Goal: Leave review/rating: Leave review/rating

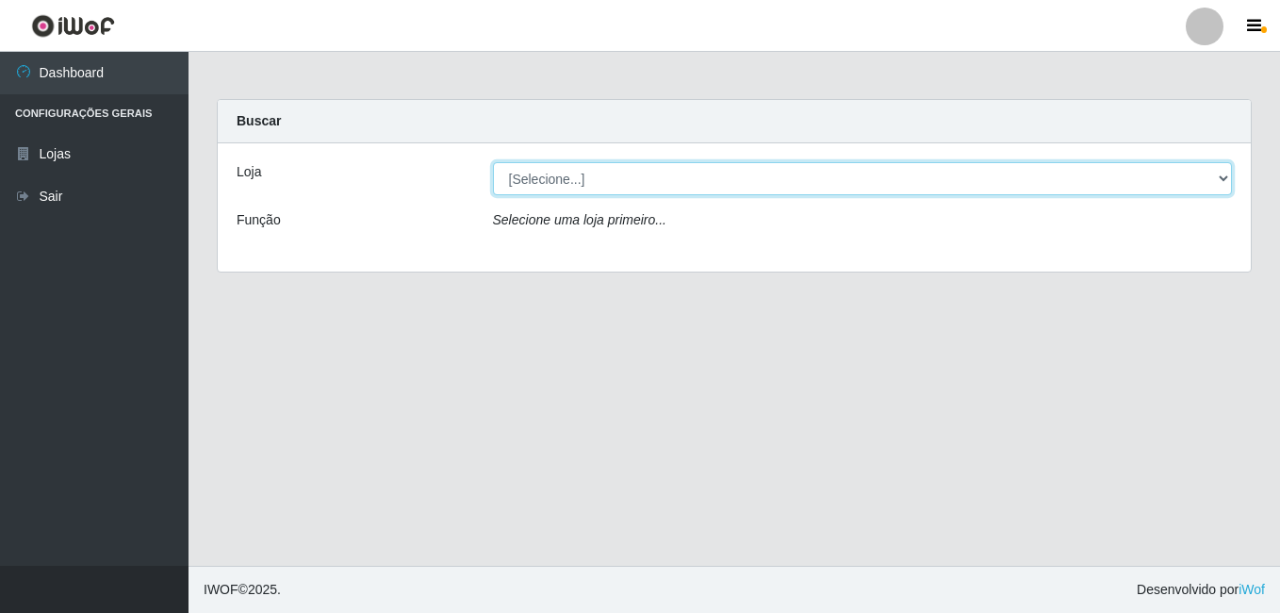
click at [579, 186] on select "[Selecione...] Bemais Supermercados - B7 Oitizeiro" at bounding box center [863, 178] width 740 height 33
select select "411"
click at [493, 162] on select "[Selecione...] Bemais Supermercados - B7 Oitizeiro" at bounding box center [863, 178] width 740 height 33
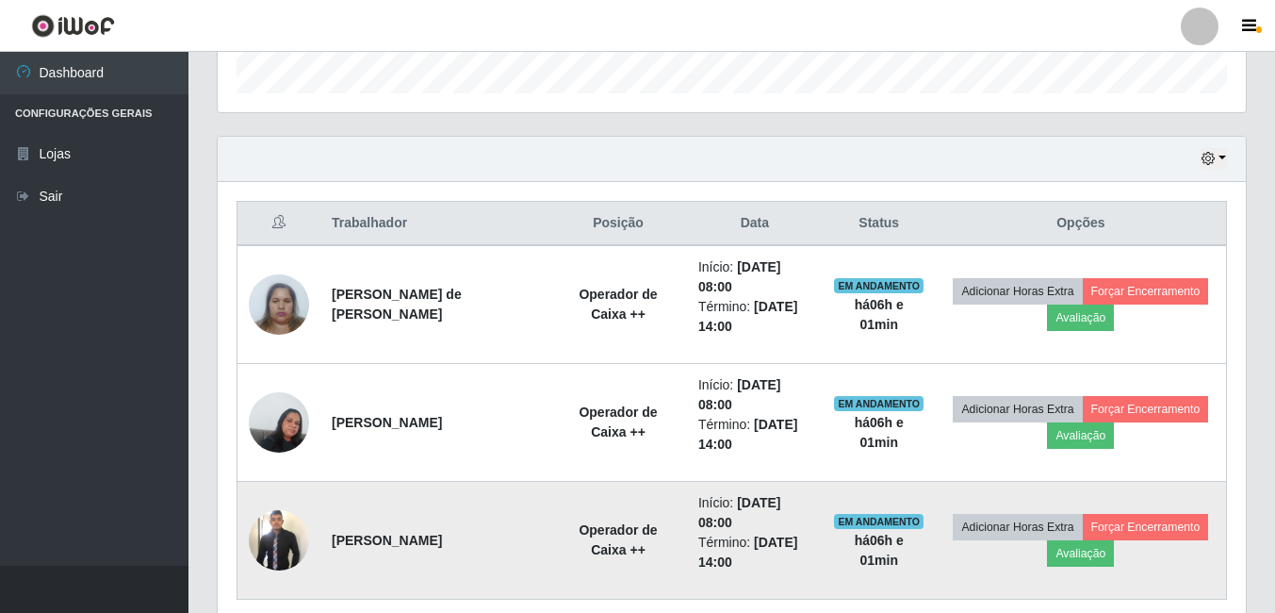
scroll to position [657, 0]
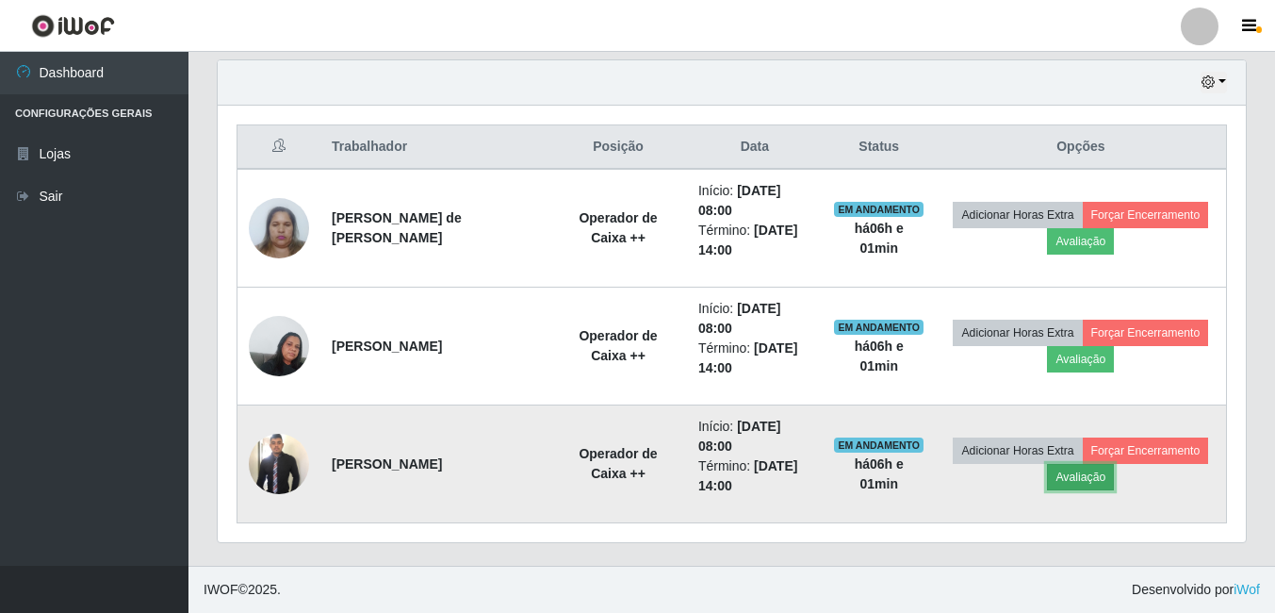
click at [1089, 484] on button "Avaliação" at bounding box center [1080, 477] width 67 height 26
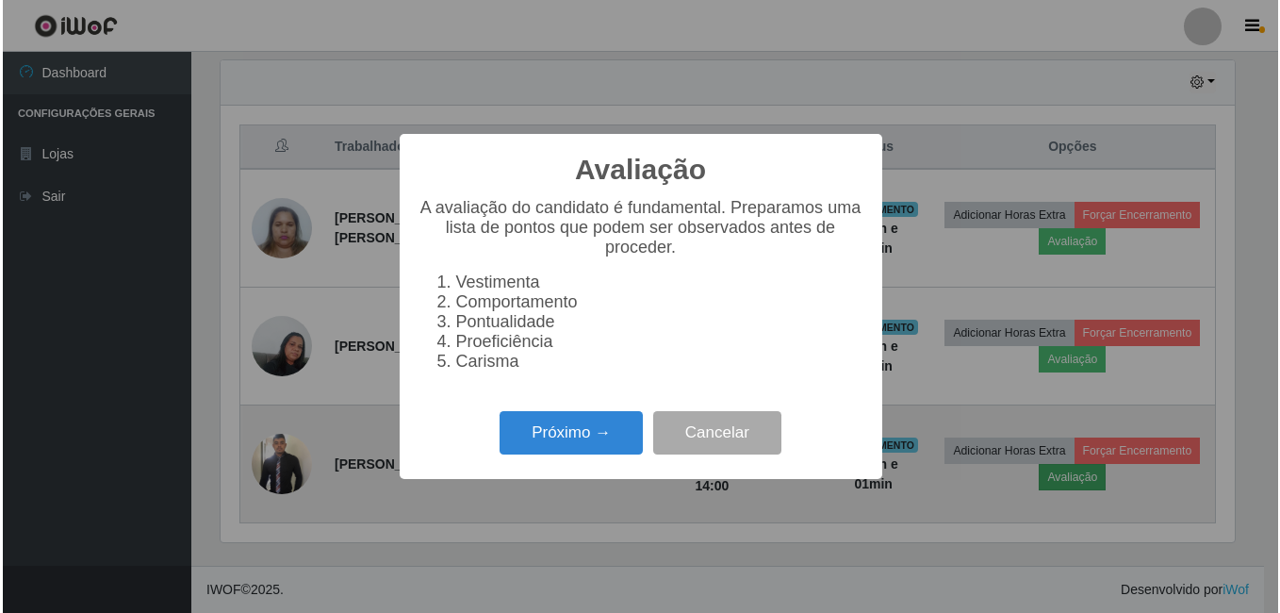
scroll to position [391, 1019]
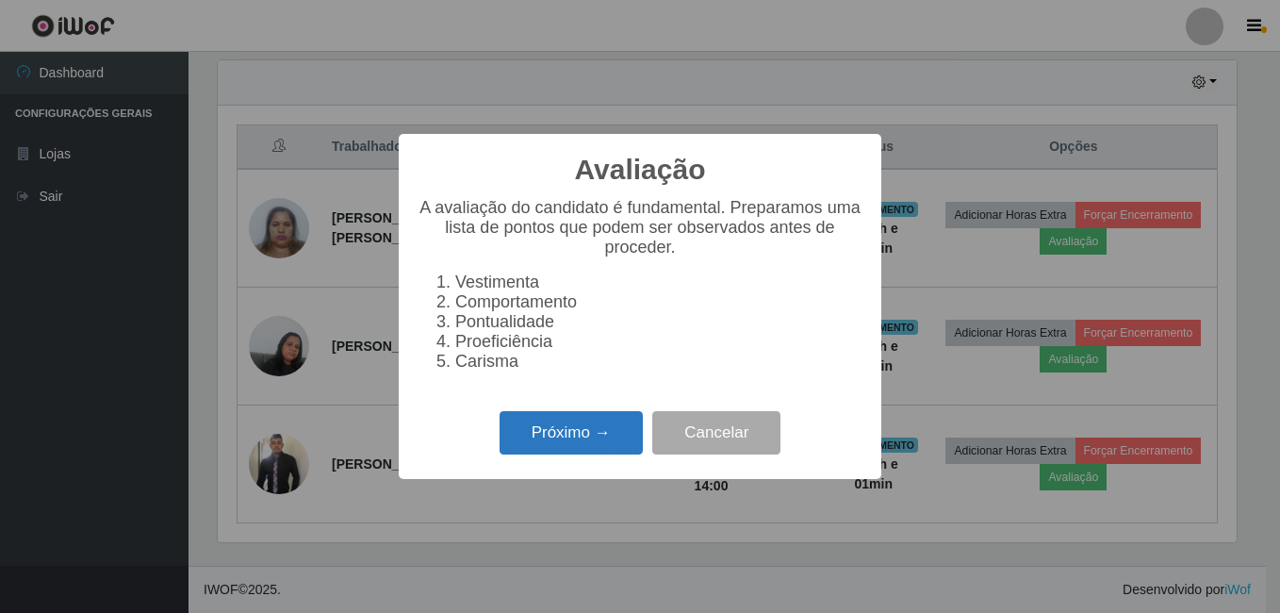
click at [601, 438] on button "Próximo →" at bounding box center [570, 433] width 143 height 44
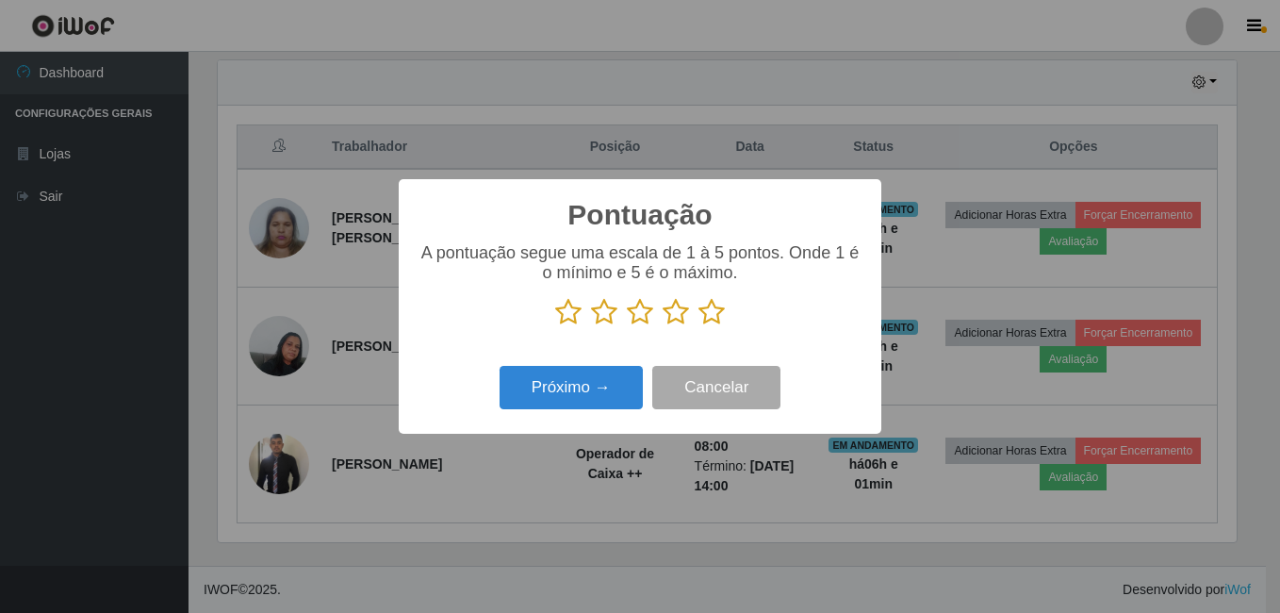
scroll to position [942028, 941400]
click at [701, 313] on icon at bounding box center [711, 312] width 26 height 28
click at [698, 326] on input "radio" at bounding box center [698, 326] width 0 height 0
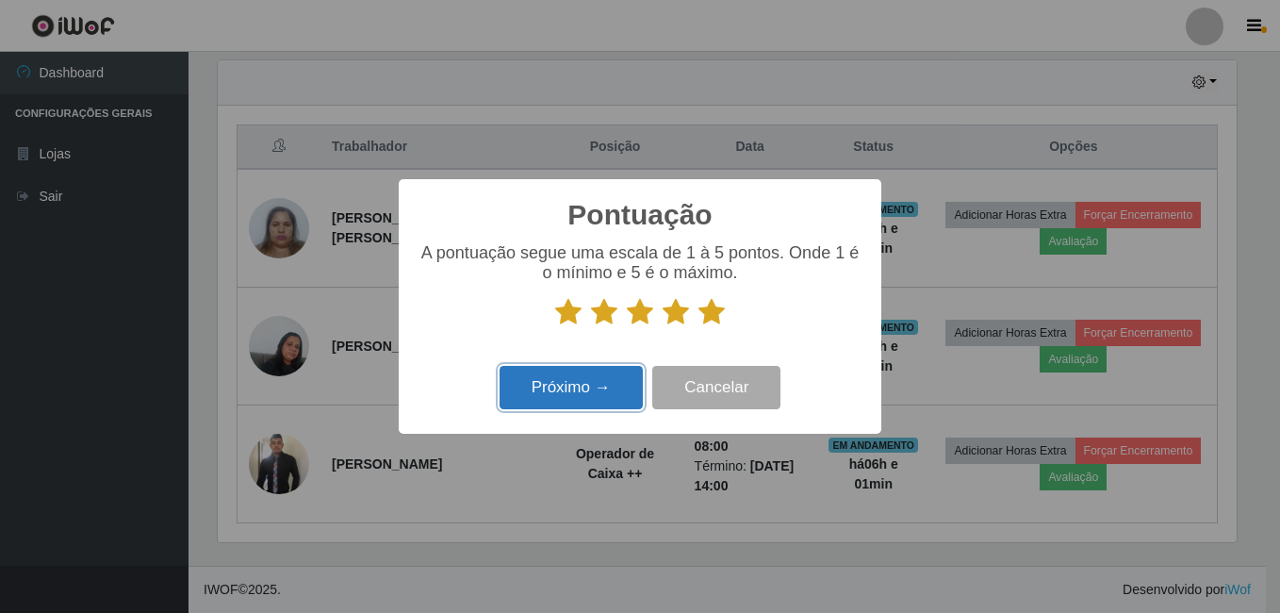
click at [536, 398] on button "Próximo →" at bounding box center [570, 388] width 143 height 44
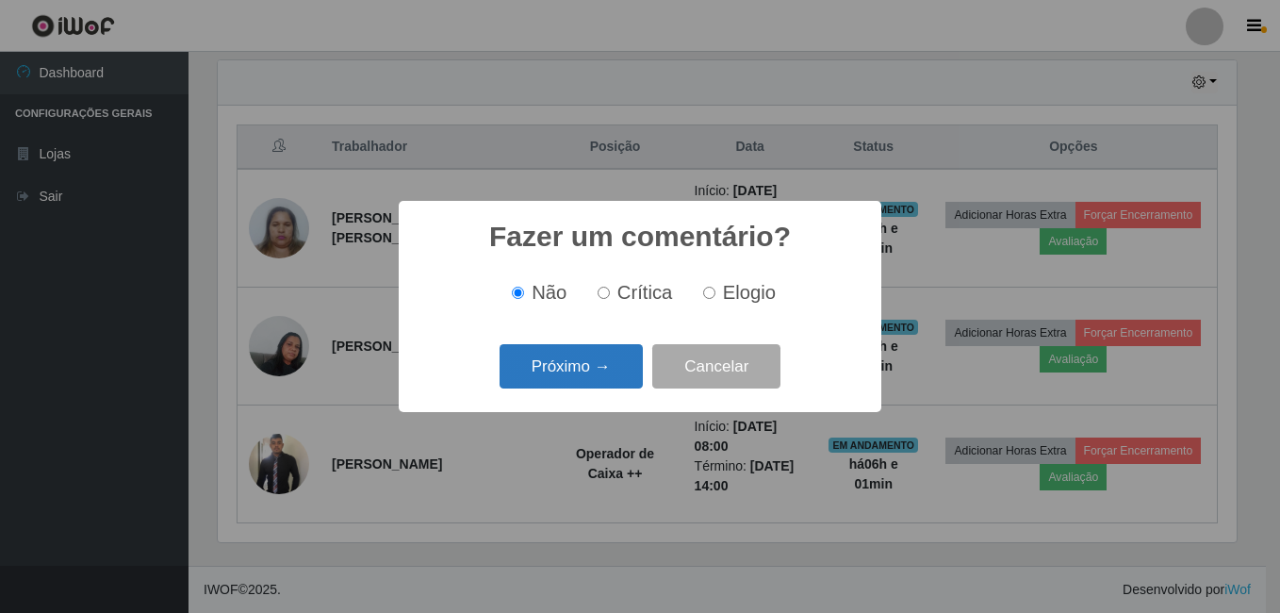
click at [586, 373] on button "Próximo →" at bounding box center [570, 366] width 143 height 44
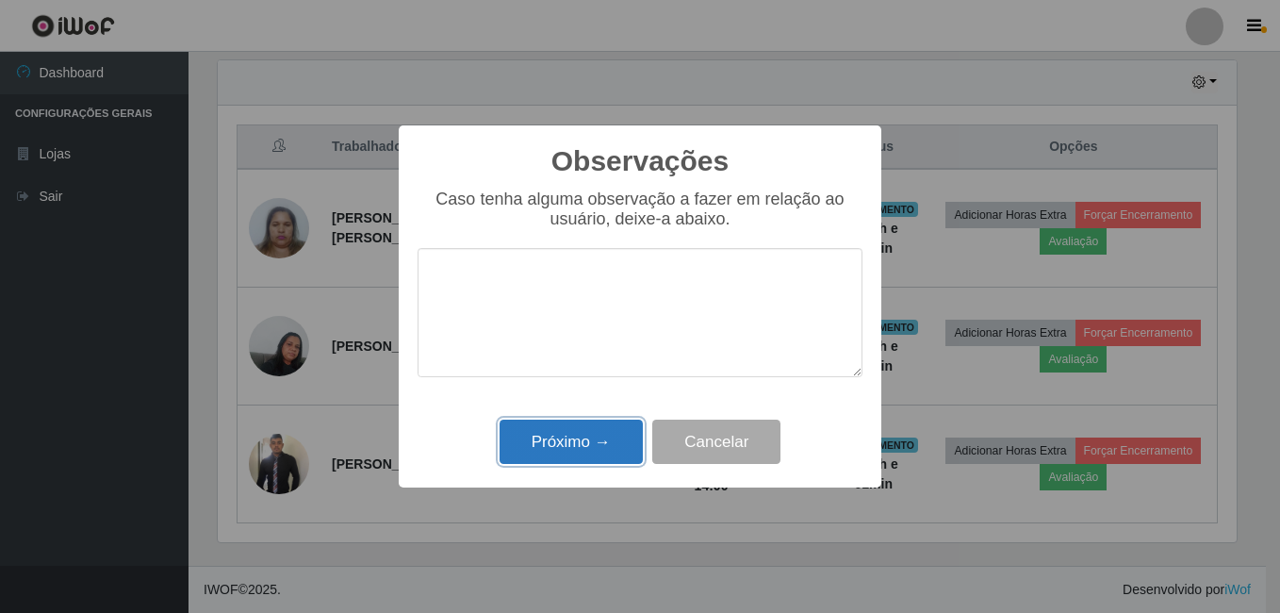
click at [568, 427] on button "Próximo →" at bounding box center [570, 441] width 143 height 44
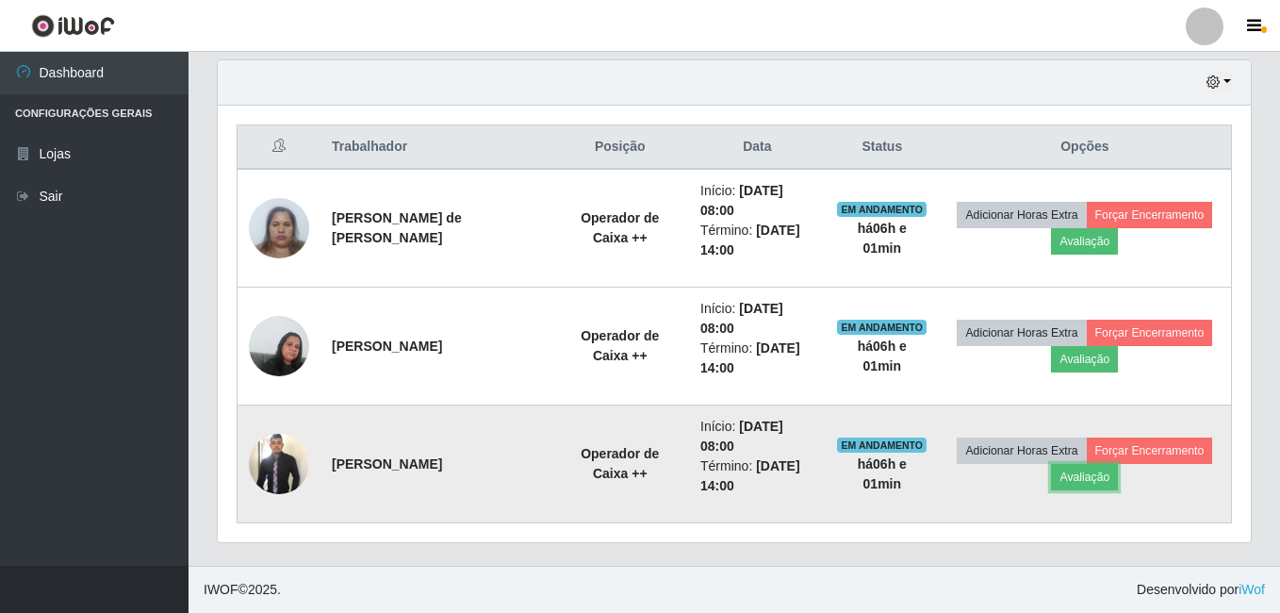
scroll to position [391, 1028]
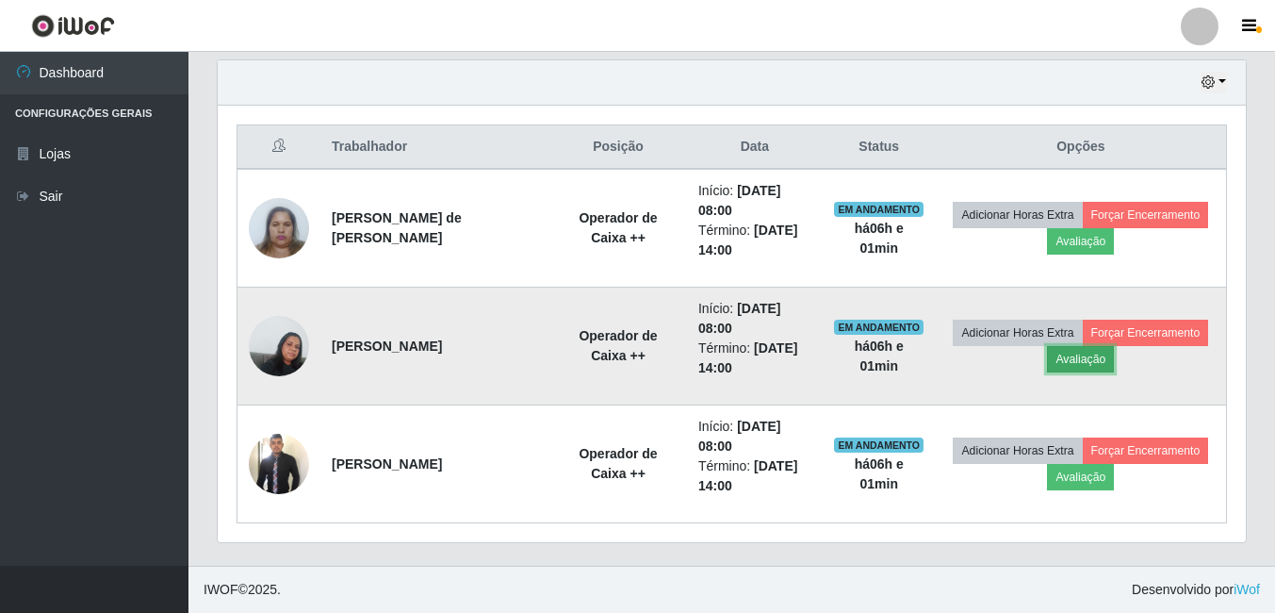
click at [1081, 364] on button "Avaliação" at bounding box center [1080, 359] width 67 height 26
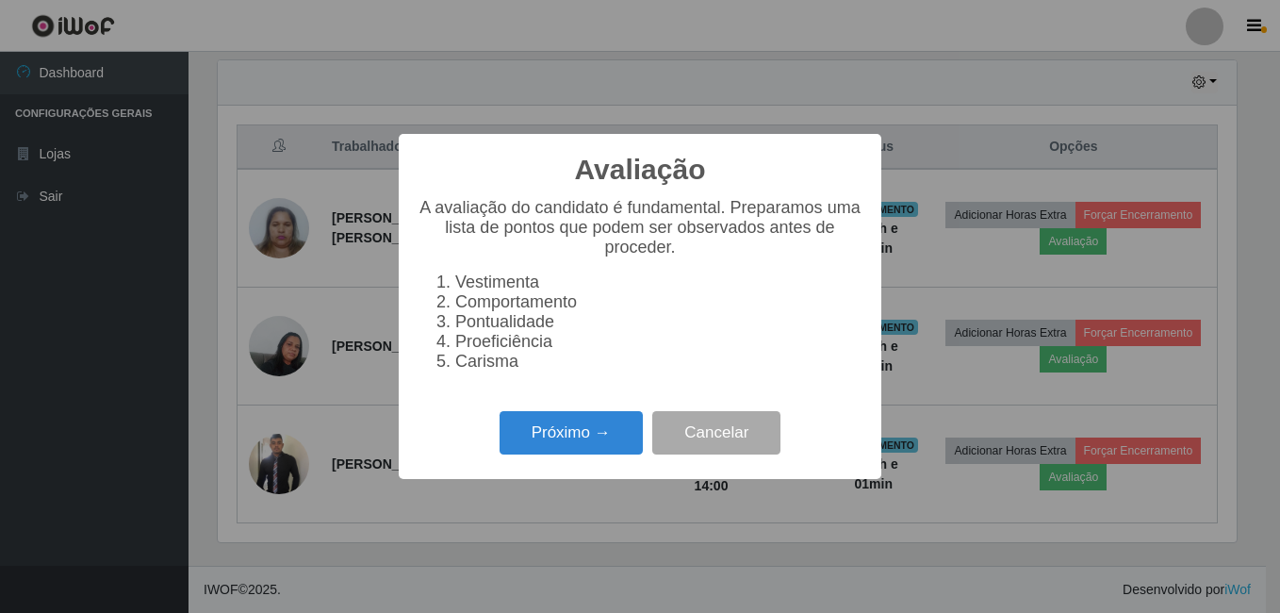
scroll to position [391, 1019]
click at [625, 441] on button "Próximo →" at bounding box center [570, 433] width 143 height 44
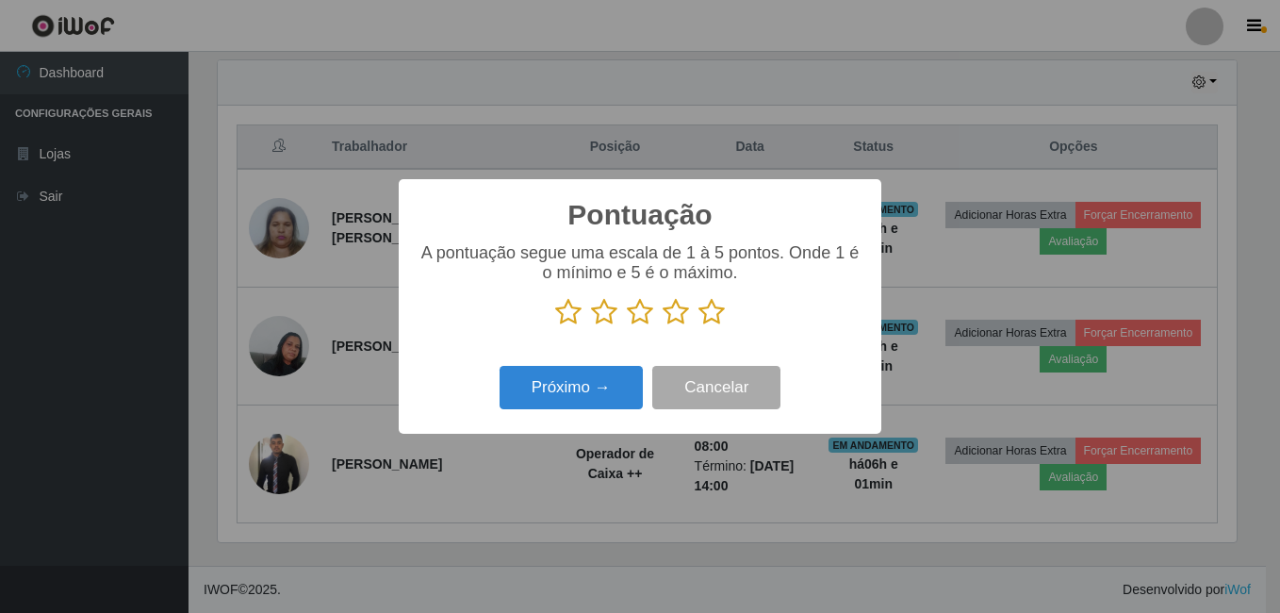
click at [708, 312] on icon at bounding box center [711, 312] width 26 height 28
click at [698, 326] on input "radio" at bounding box center [698, 326] width 0 height 0
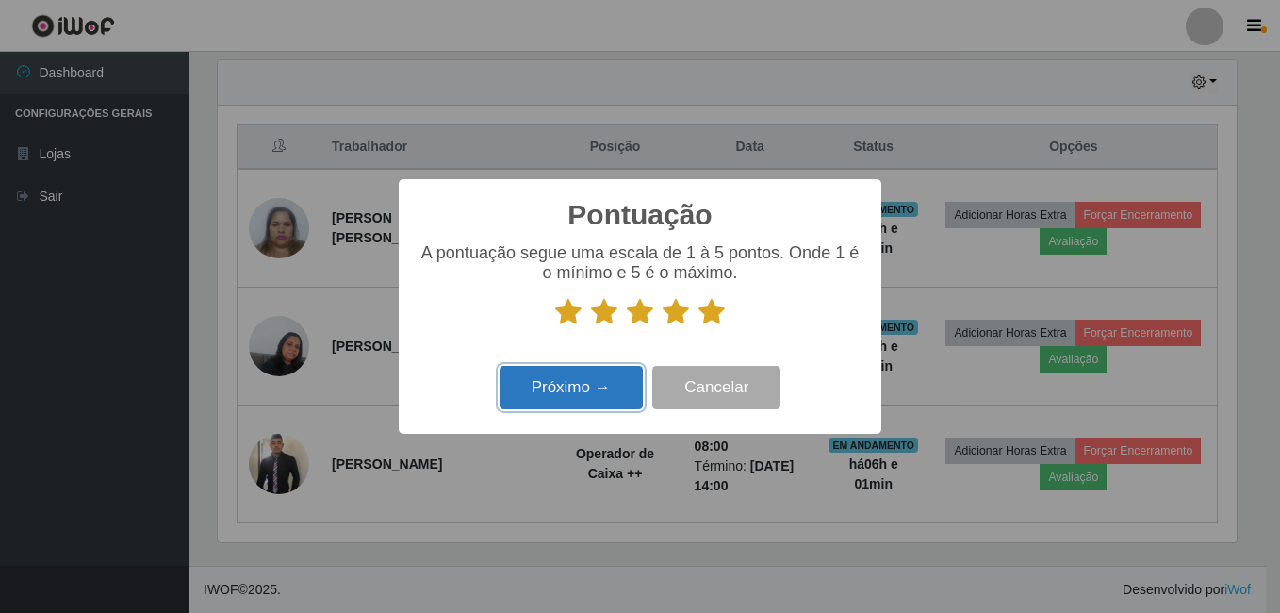
click at [579, 393] on button "Próximo →" at bounding box center [570, 388] width 143 height 44
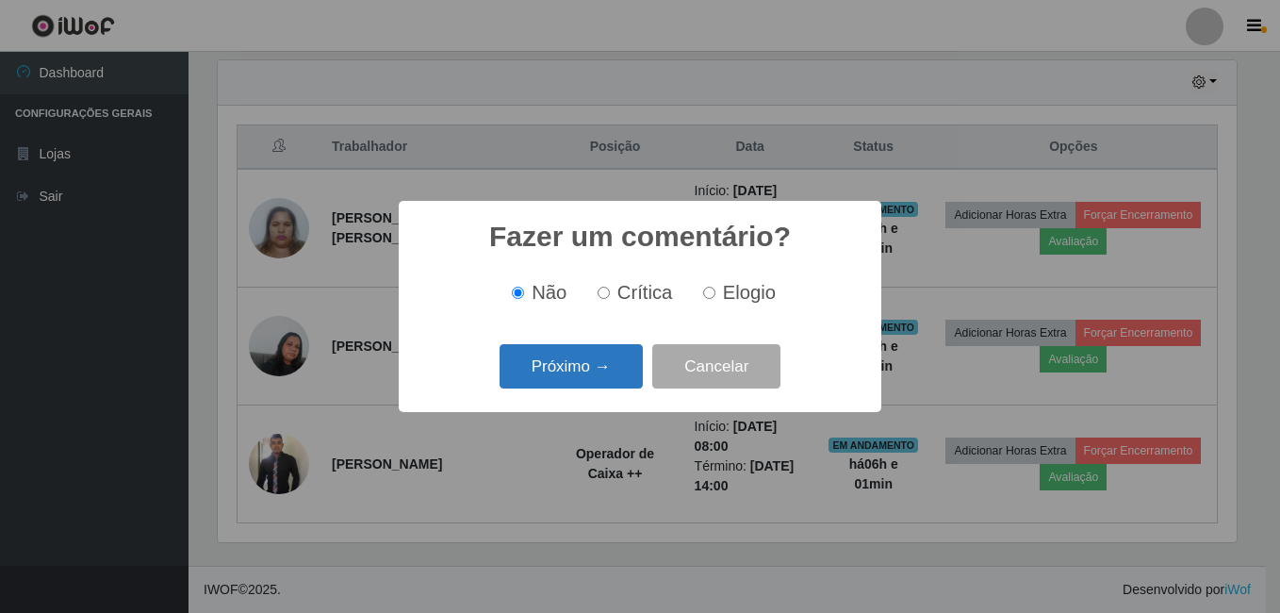
click at [579, 359] on button "Próximo →" at bounding box center [570, 366] width 143 height 44
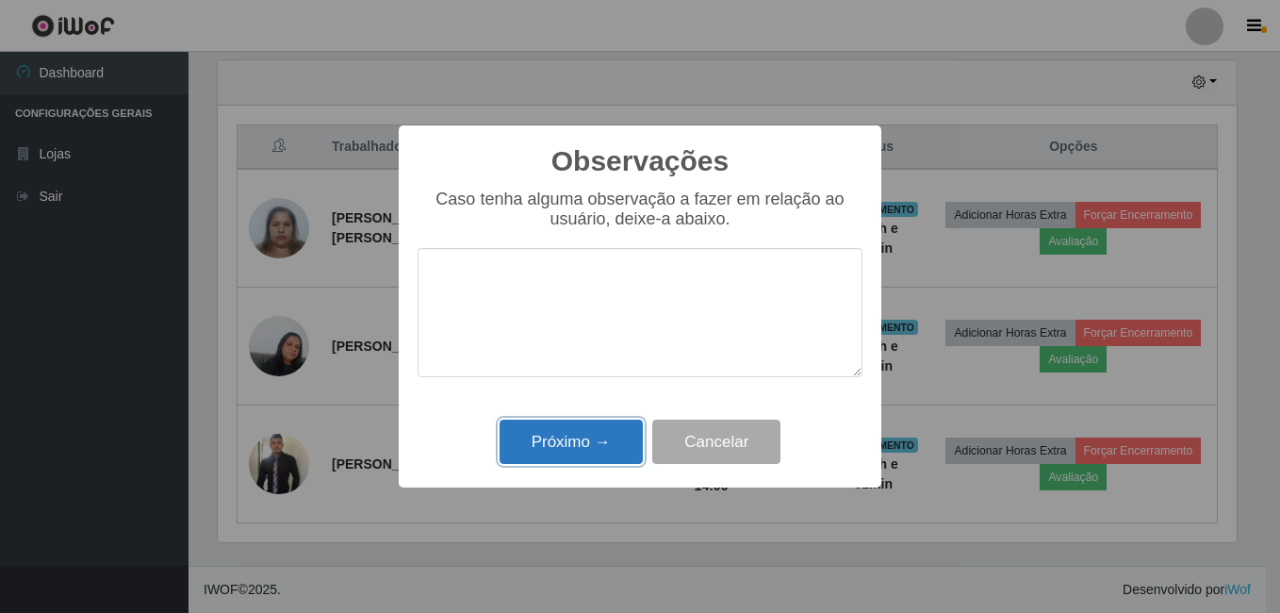
click at [590, 446] on button "Próximo →" at bounding box center [570, 441] width 143 height 44
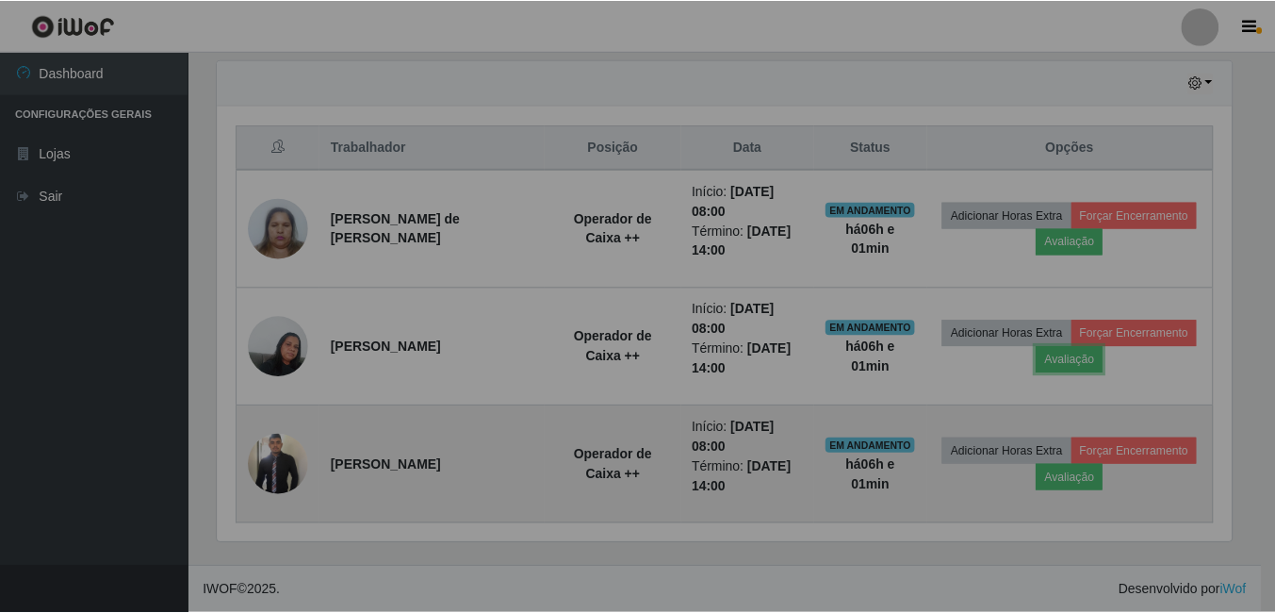
scroll to position [391, 1028]
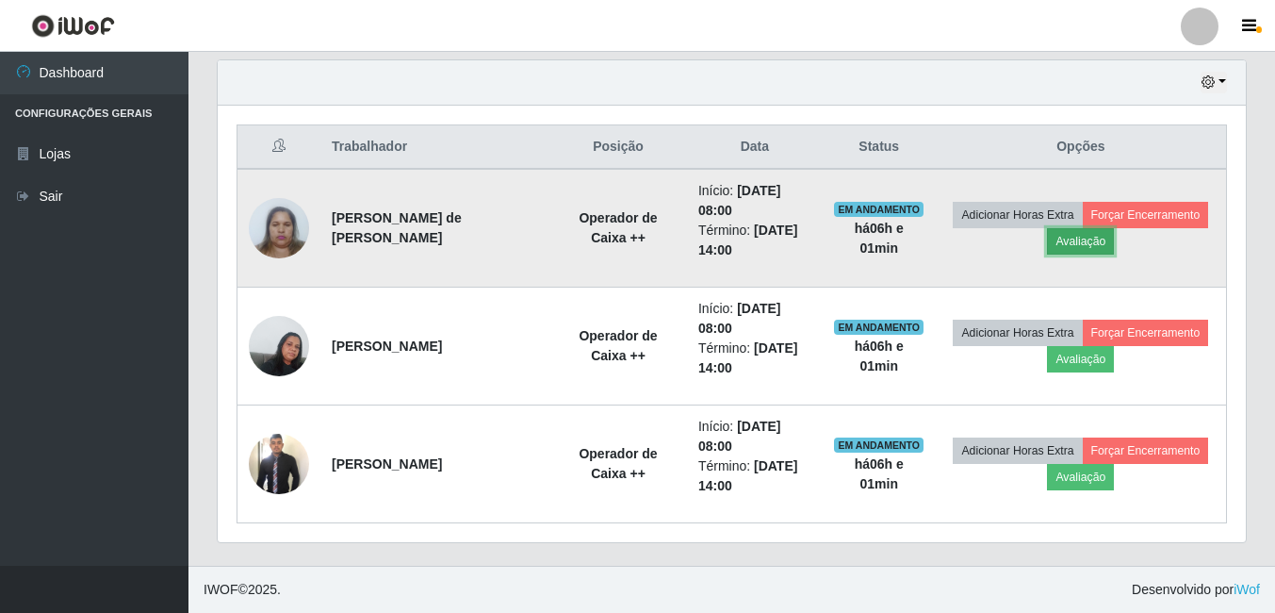
click at [1076, 245] on button "Avaliação" at bounding box center [1080, 241] width 67 height 26
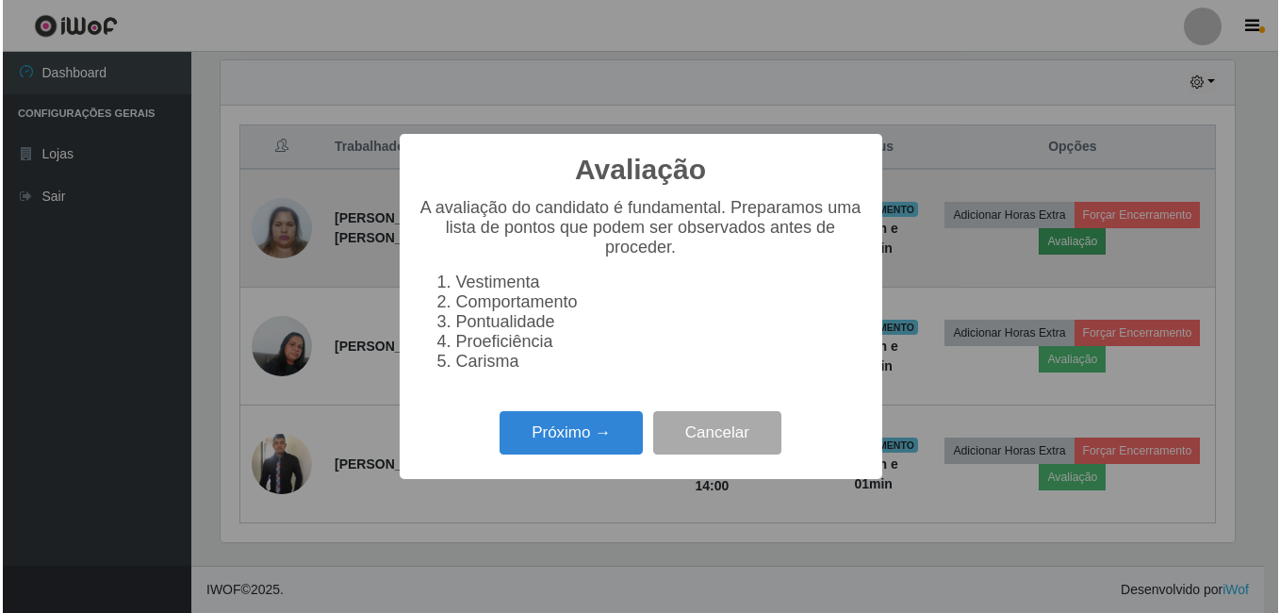
scroll to position [391, 1019]
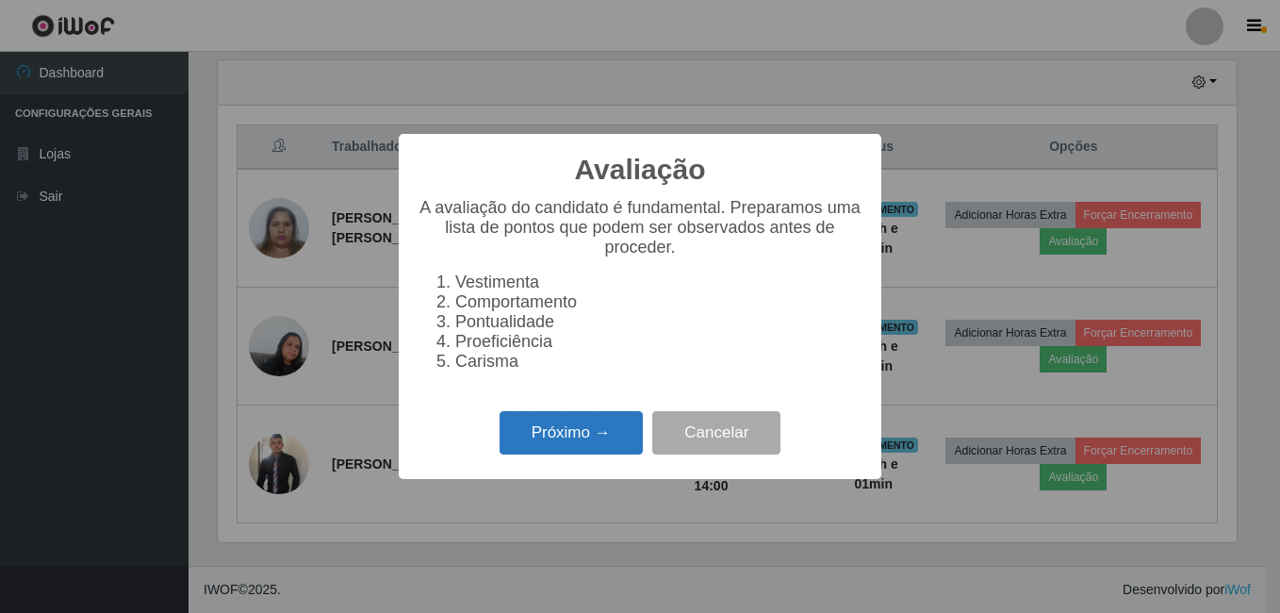
click at [558, 438] on button "Próximo →" at bounding box center [570, 433] width 143 height 44
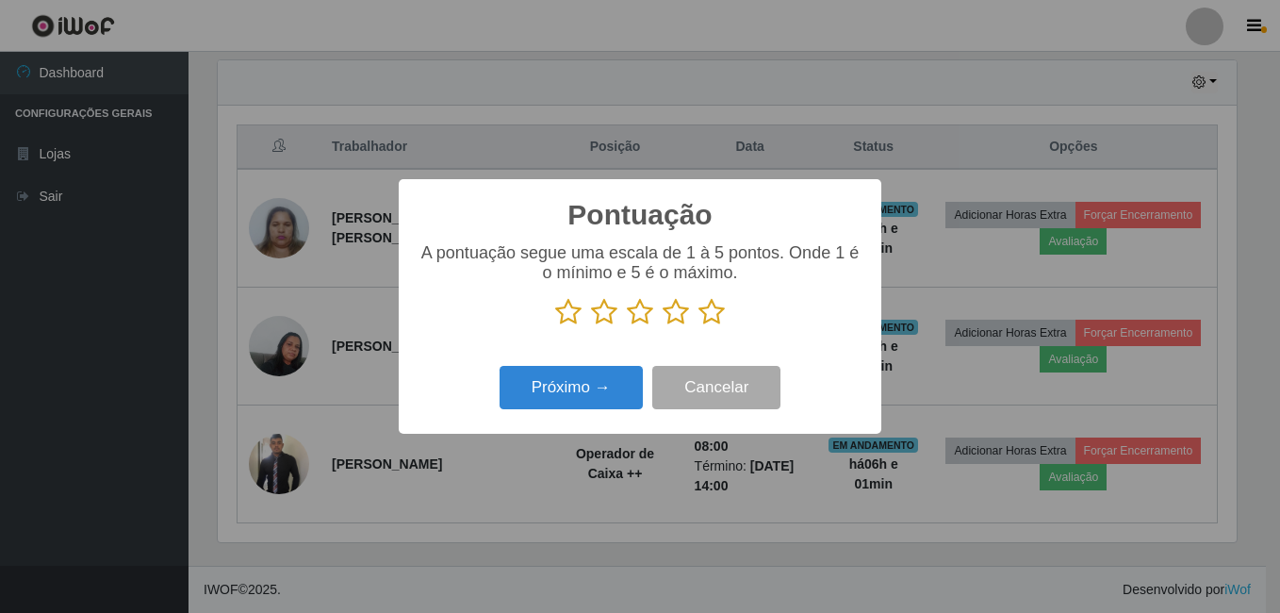
scroll to position [942028, 941400]
drag, startPoint x: 708, startPoint y: 319, endPoint x: 621, endPoint y: 339, distance: 89.1
click at [707, 319] on icon at bounding box center [711, 312] width 26 height 28
click at [698, 326] on input "radio" at bounding box center [698, 326] width 0 height 0
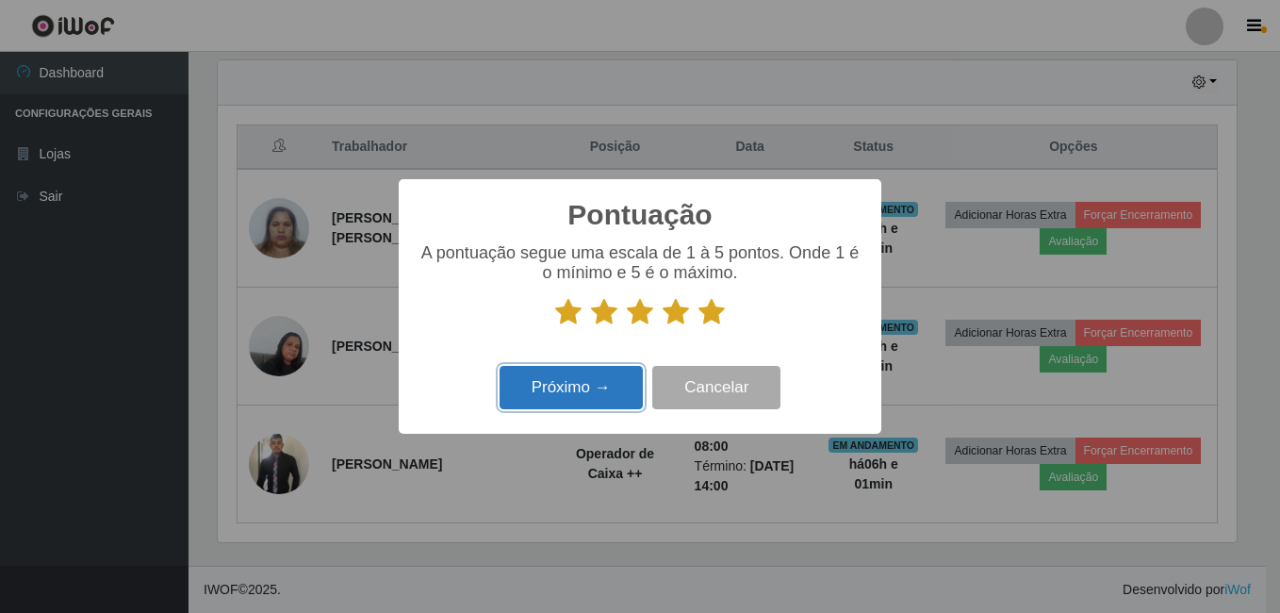
click at [567, 399] on button "Próximo →" at bounding box center [570, 388] width 143 height 44
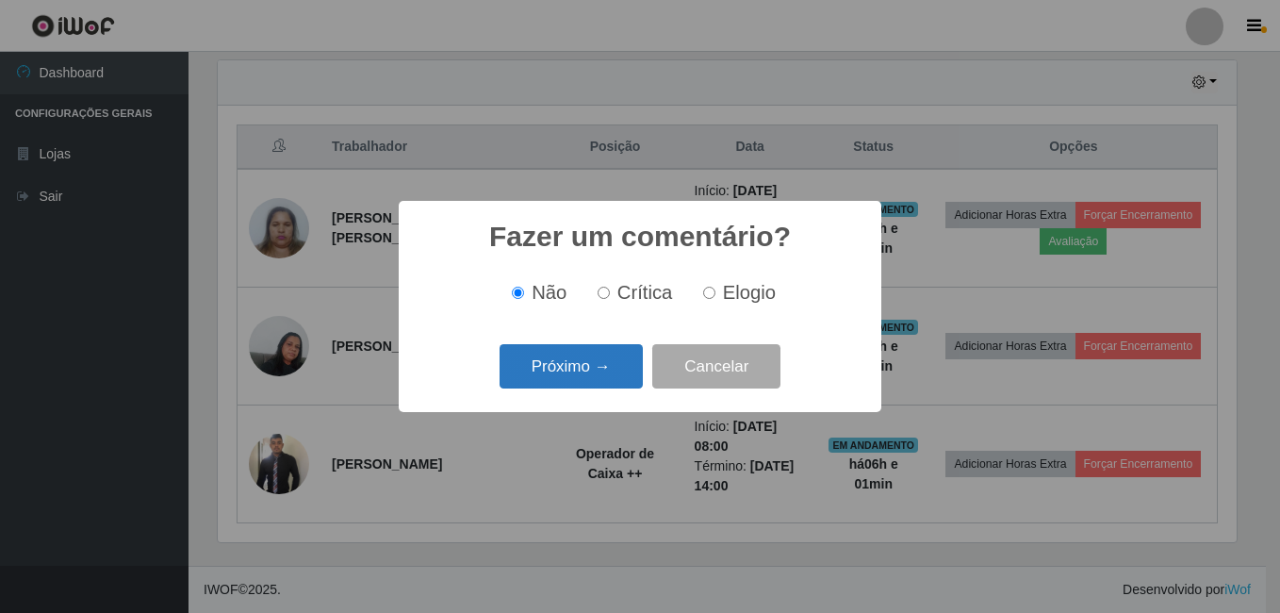
click at [576, 371] on button "Próximo →" at bounding box center [570, 366] width 143 height 44
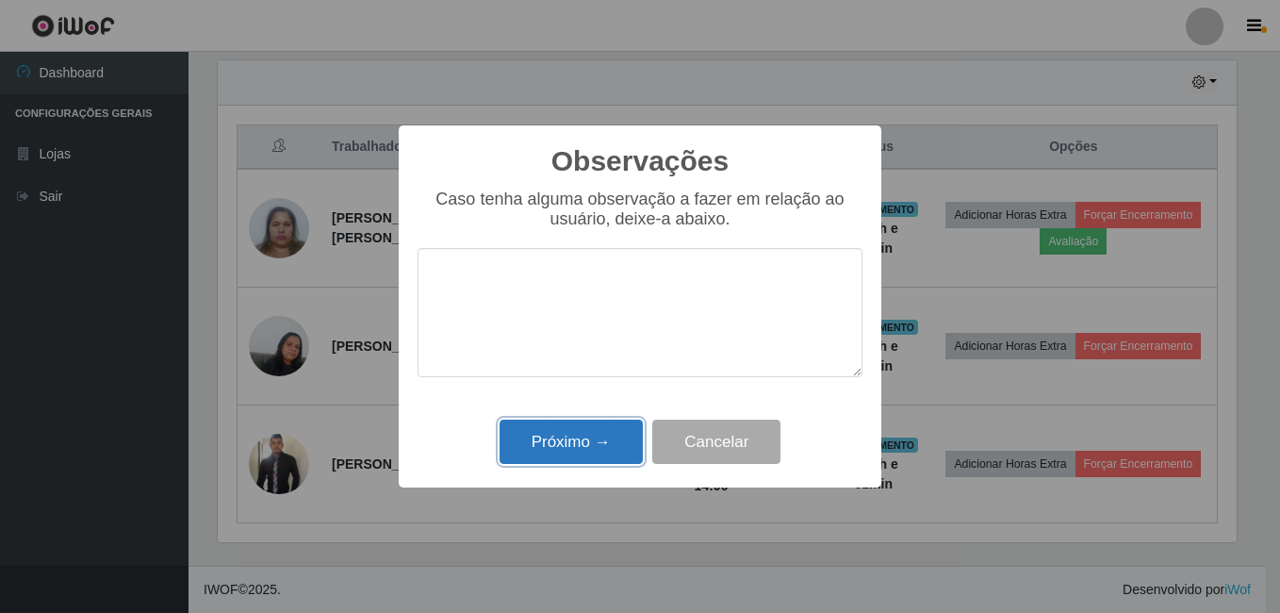
click at [608, 441] on button "Próximo →" at bounding box center [570, 441] width 143 height 44
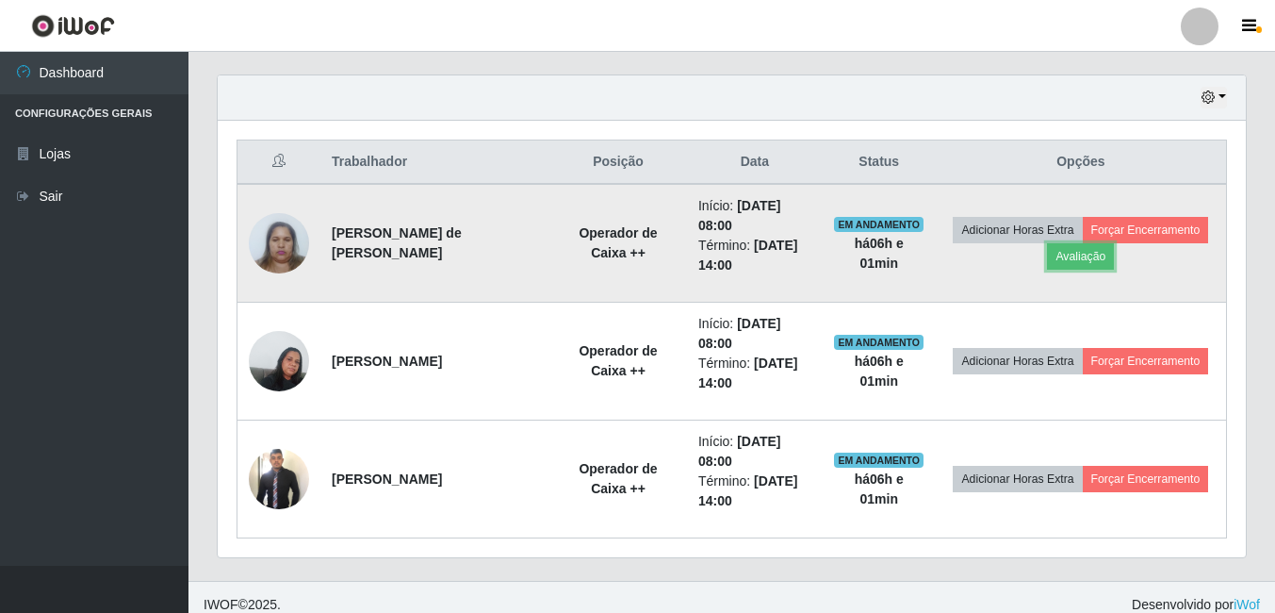
scroll to position [657, 0]
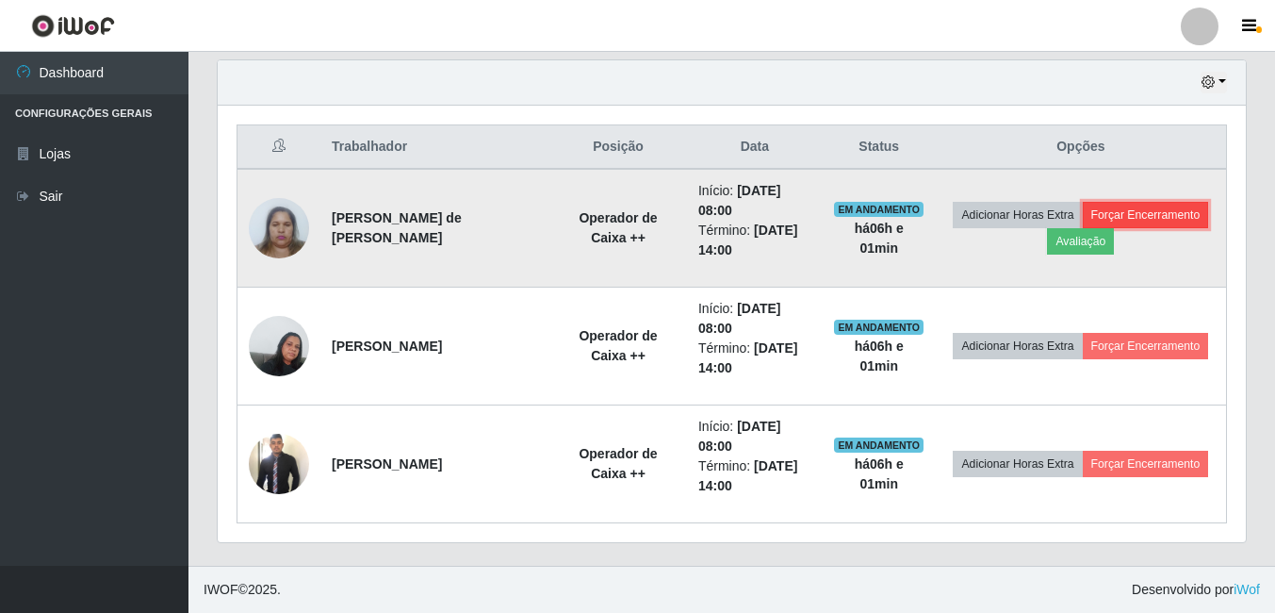
click at [1142, 212] on button "Forçar Encerramento" at bounding box center [1146, 215] width 126 height 26
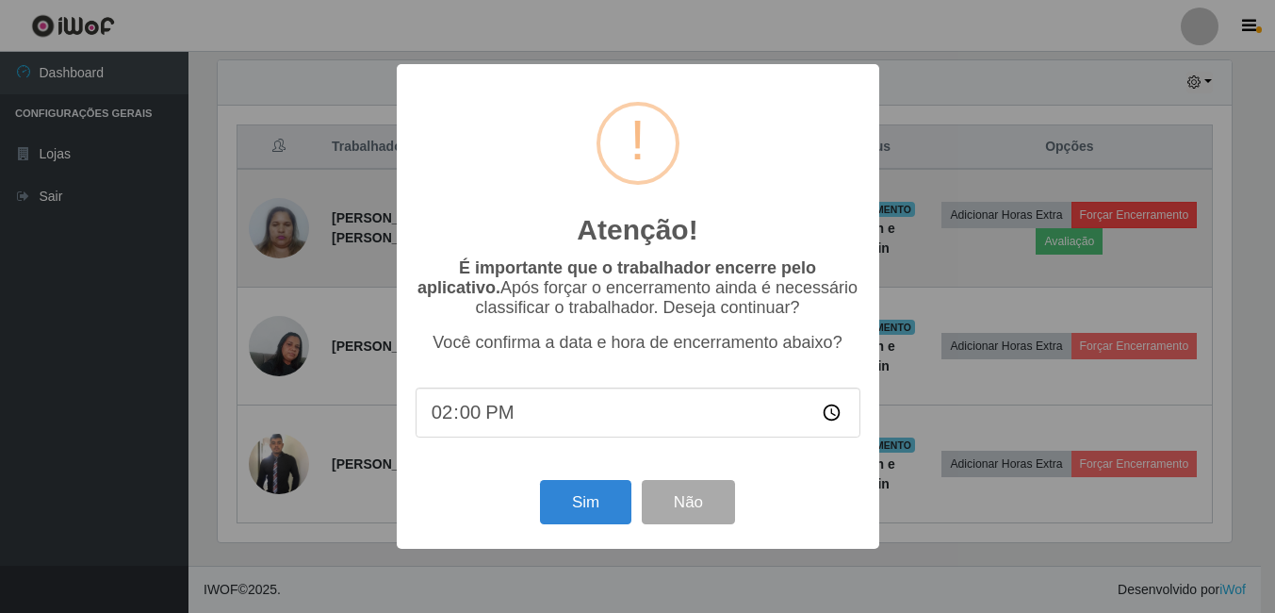
scroll to position [391, 1019]
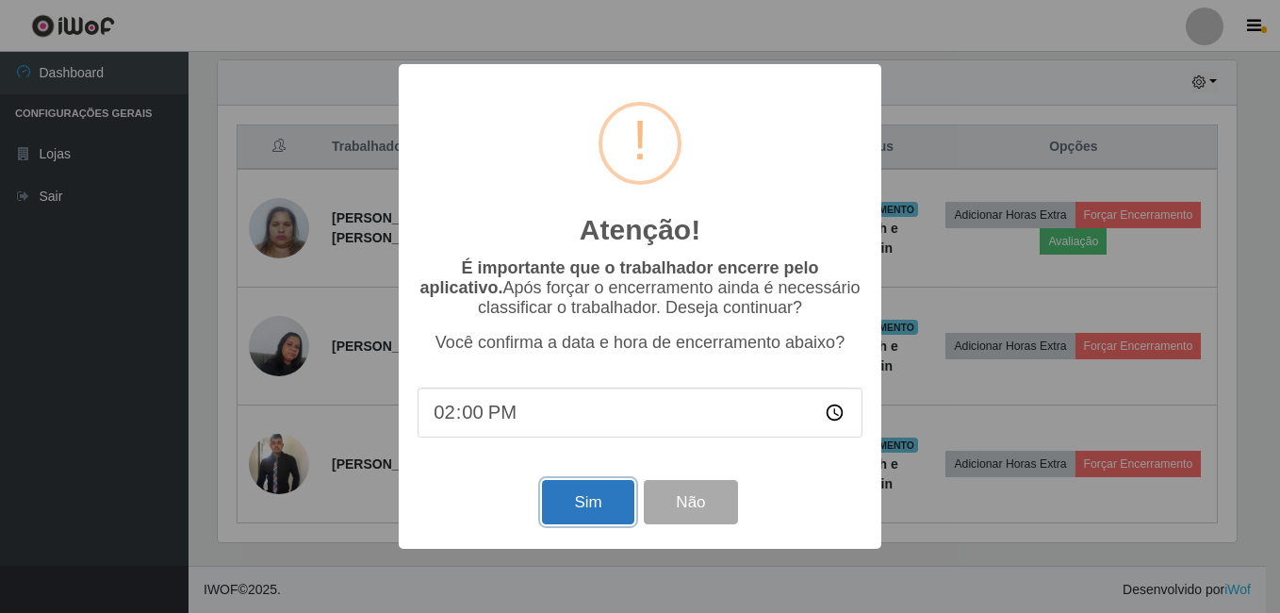
click at [600, 515] on button "Sim" at bounding box center [587, 502] width 91 height 44
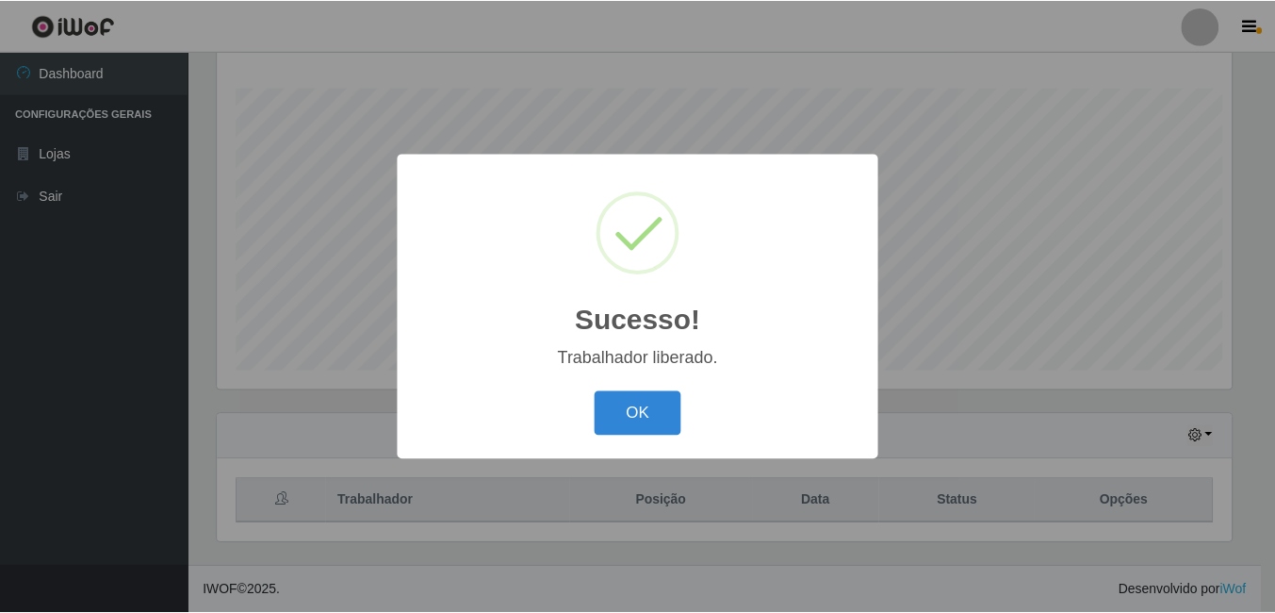
scroll to position [0, 0]
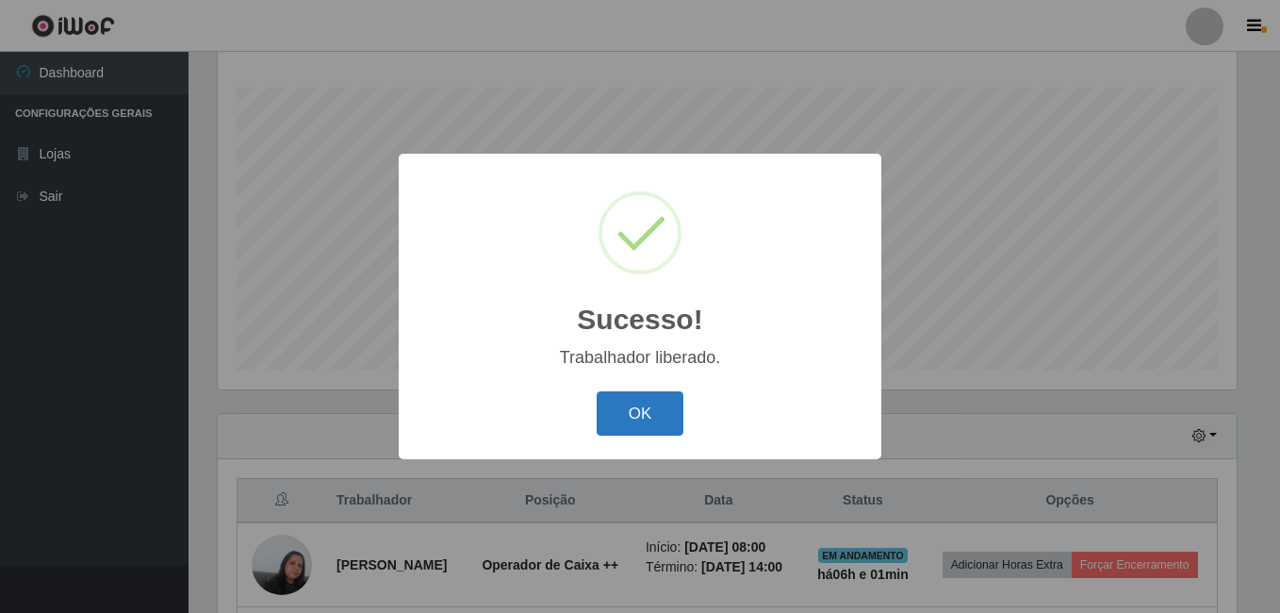
click at [654, 426] on button "OK" at bounding box center [641, 413] width 88 height 44
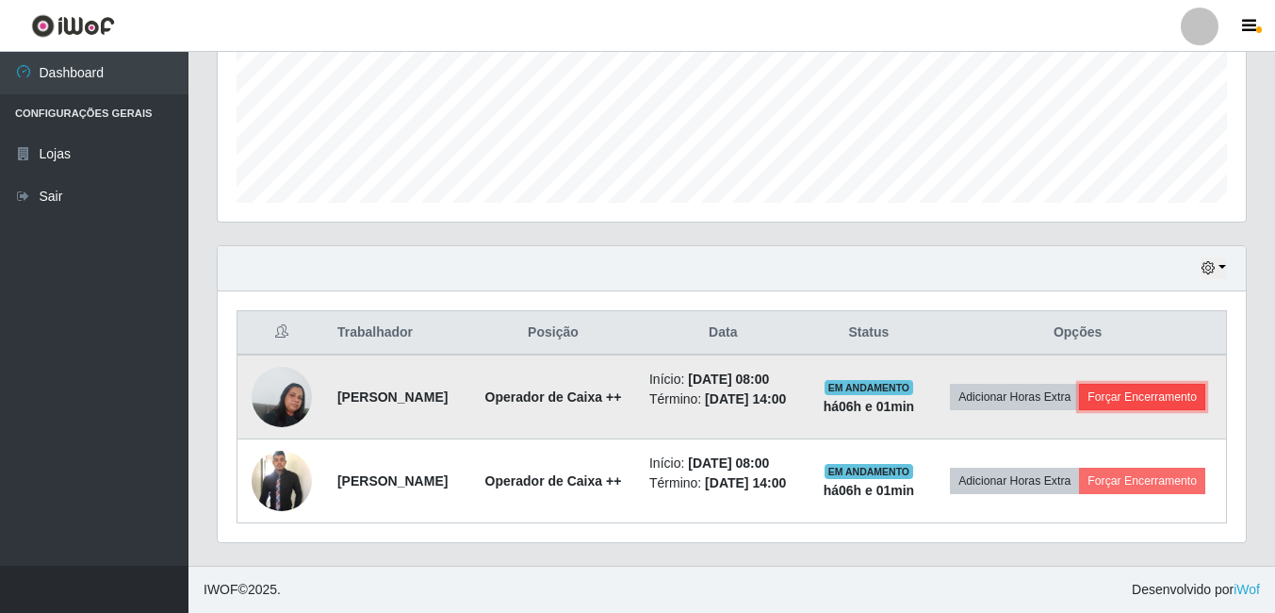
click at [1100, 393] on button "Forçar Encerramento" at bounding box center [1142, 397] width 126 height 26
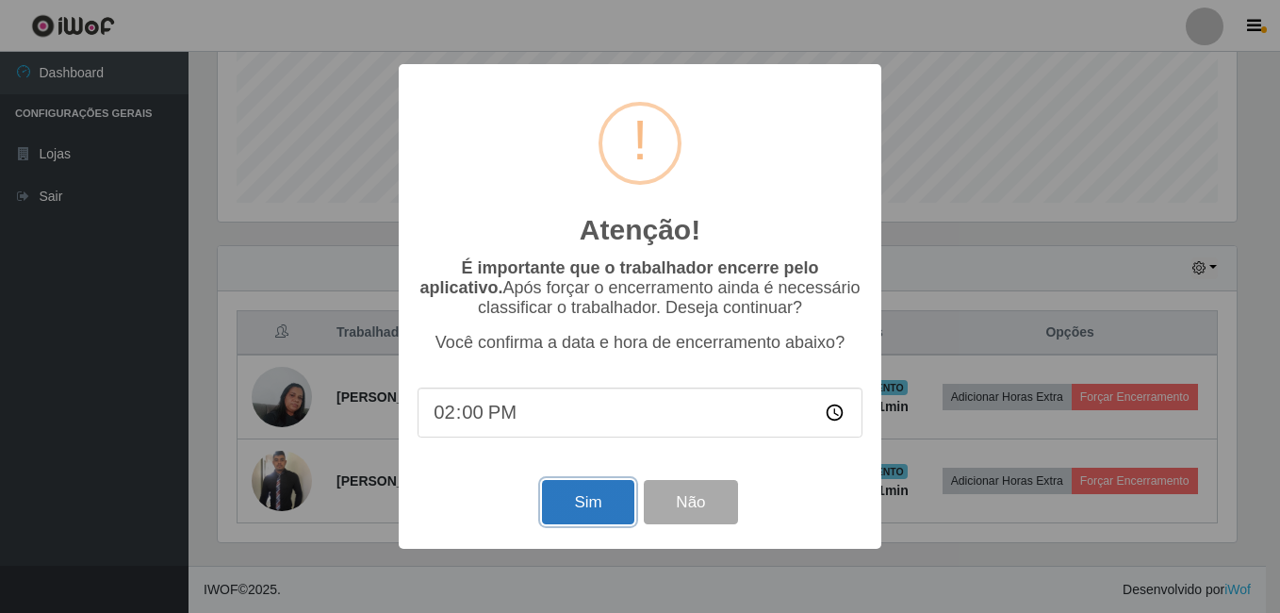
click at [564, 502] on button "Sim" at bounding box center [587, 502] width 91 height 44
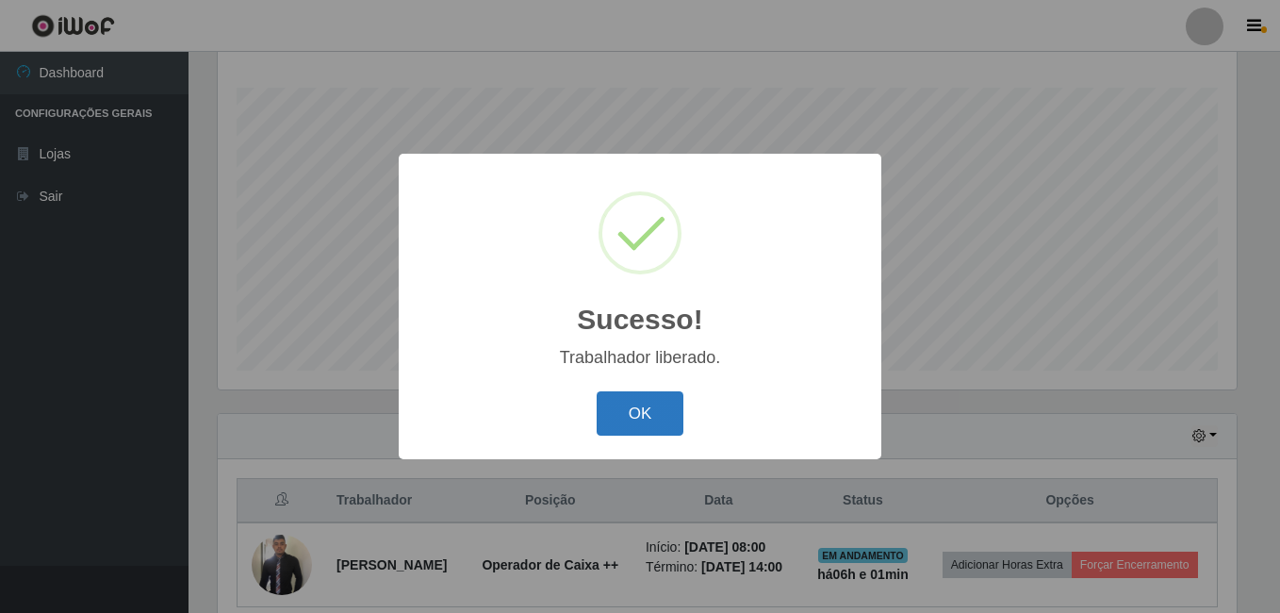
click at [638, 420] on button "OK" at bounding box center [641, 413] width 88 height 44
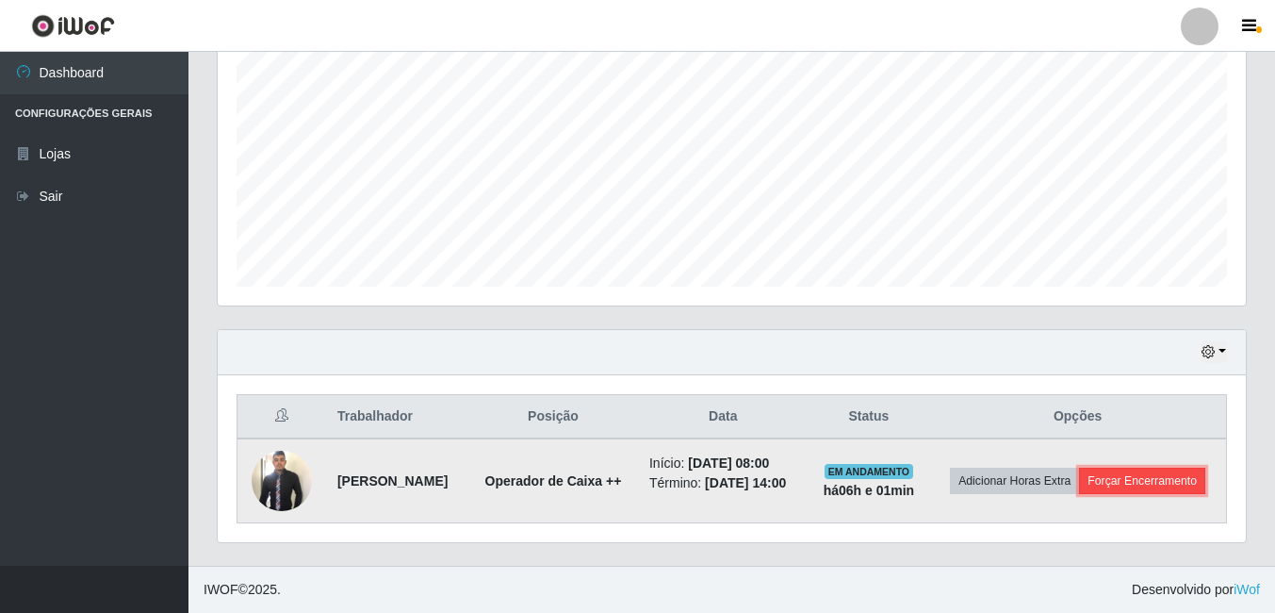
click at [1079, 494] on button "Forçar Encerramento" at bounding box center [1142, 480] width 126 height 26
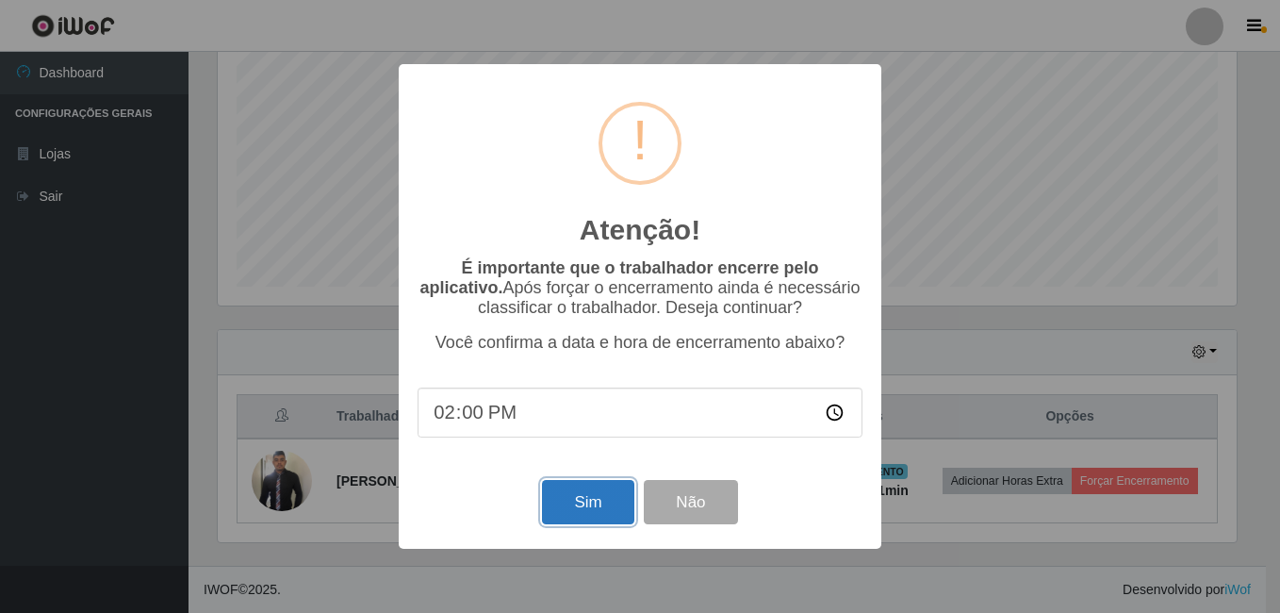
click at [575, 512] on button "Sim" at bounding box center [587, 502] width 91 height 44
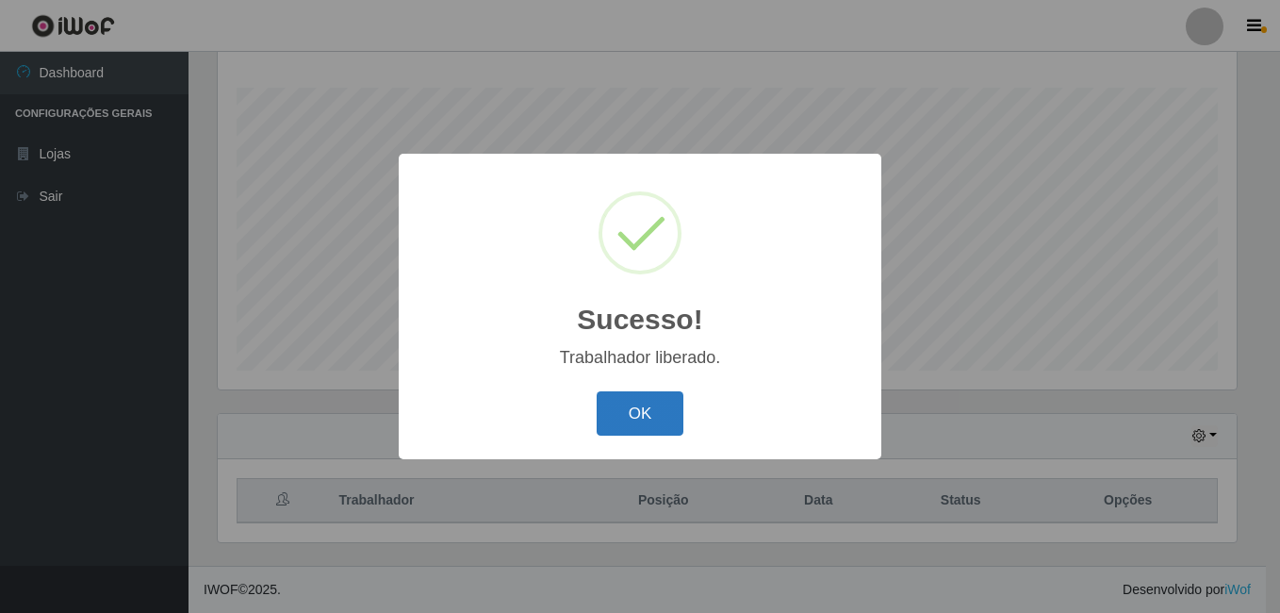
click at [606, 399] on button "OK" at bounding box center [641, 413] width 88 height 44
